Goal: Information Seeking & Learning: Learn about a topic

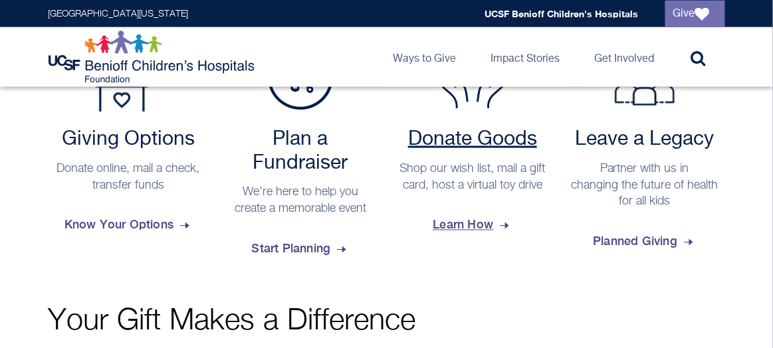
scroll to position [361, 0]
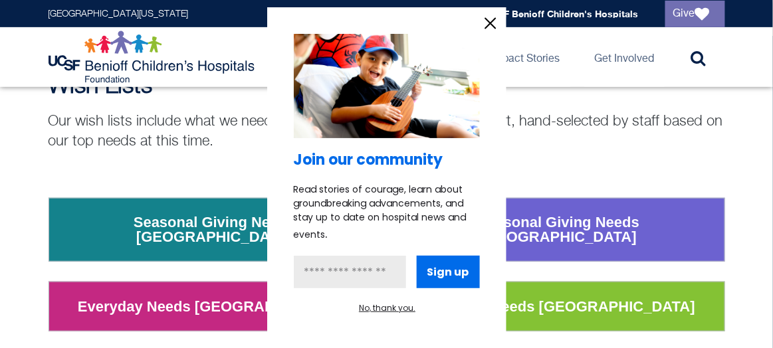
scroll to position [136, 0]
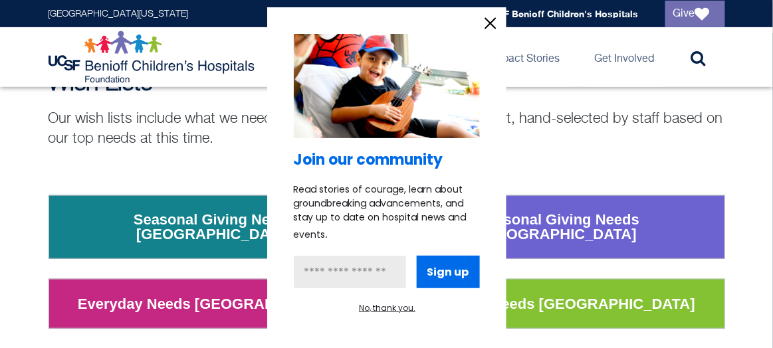
click at [229, 150] on div at bounding box center [386, 174] width 773 height 348
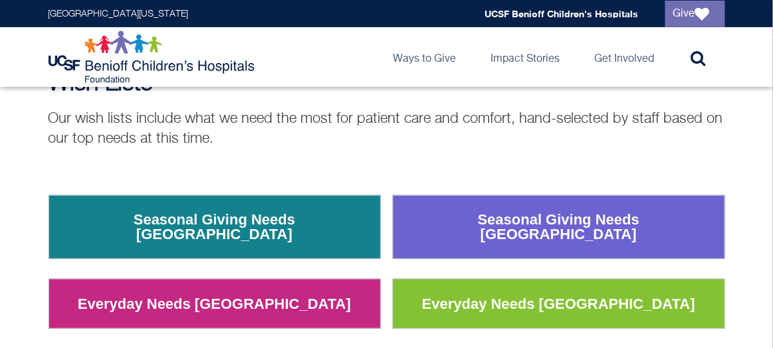
click at [242, 295] on link "Everyday Needs Oakland" at bounding box center [214, 304] width 293 height 35
click at [308, 220] on link "Seasonal Giving Needs Oakland" at bounding box center [215, 227] width 318 height 49
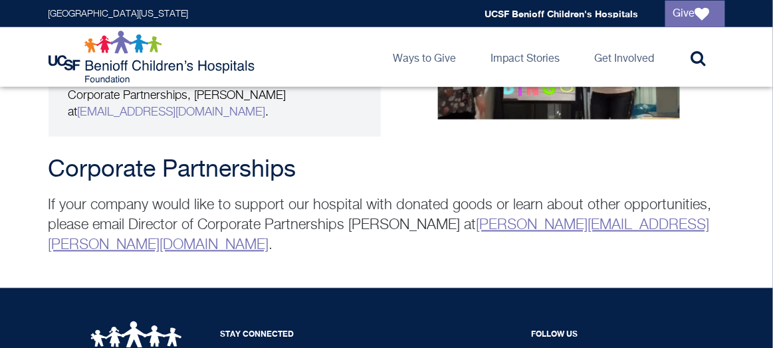
scroll to position [2848, 0]
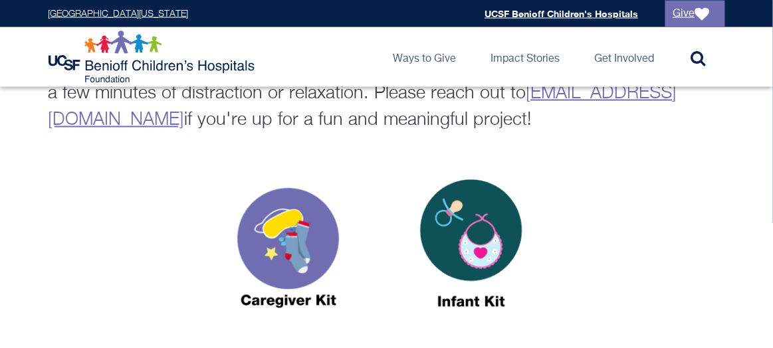
scroll to position [389, 0]
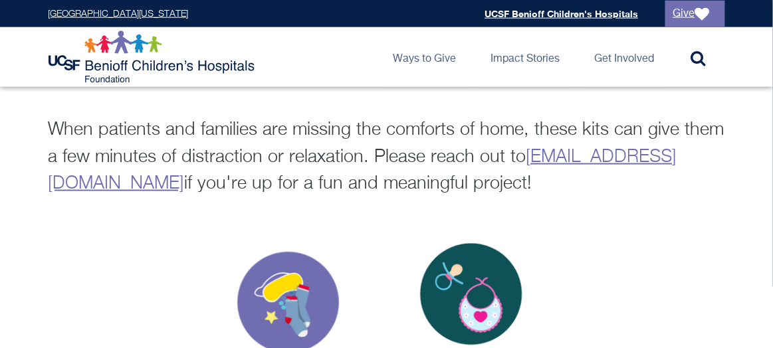
click at [487, 284] on img at bounding box center [471, 313] width 166 height 191
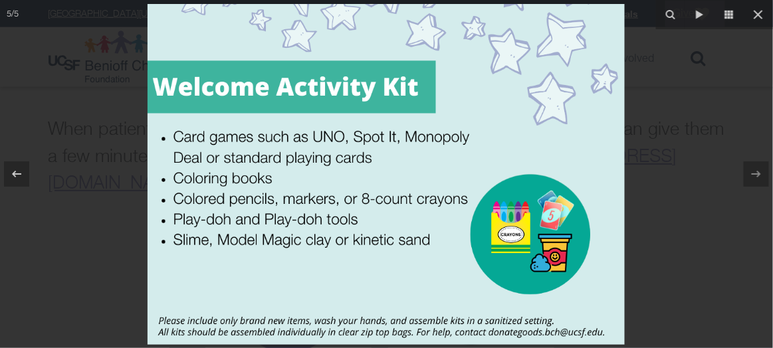
click at [668, 212] on div at bounding box center [386, 174] width 773 height 348
